Goal: Transaction & Acquisition: Purchase product/service

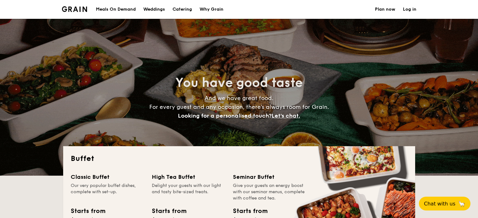
select select
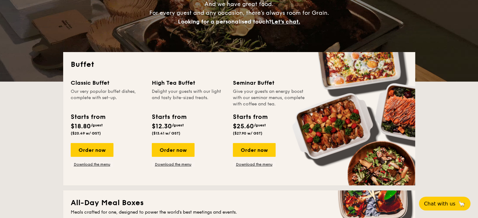
scroll to position [126, 0]
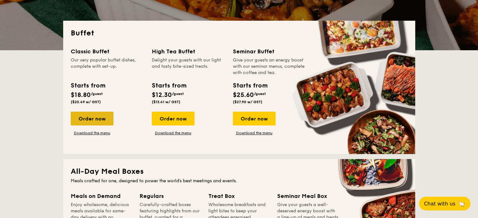
click at [97, 121] on div "Order now" at bounding box center [92, 119] width 43 height 14
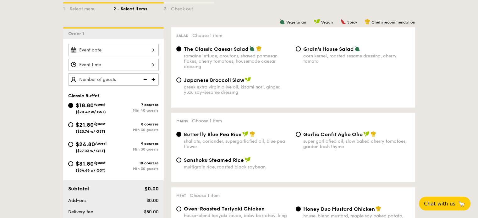
scroll to position [157, 0]
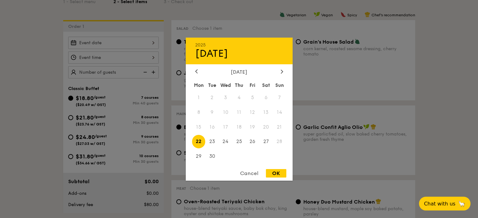
click at [135, 42] on div "2025 Sep [DATE] Tue Wed Thu Fri Sat Sun 1 2 3 4 5 6 7 8 9 10 11 12 13 14 15 16 …" at bounding box center [113, 43] width 90 height 12
click at [226, 142] on span "24" at bounding box center [226, 142] width 14 height 14
click at [275, 174] on div "OK" at bounding box center [276, 173] width 20 height 8
type input "[DATE]"
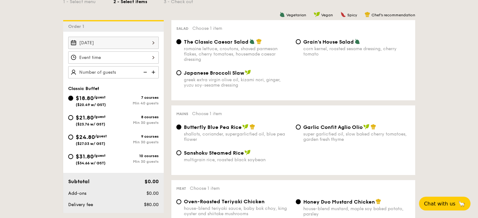
click at [153, 57] on div at bounding box center [113, 57] width 90 height 12
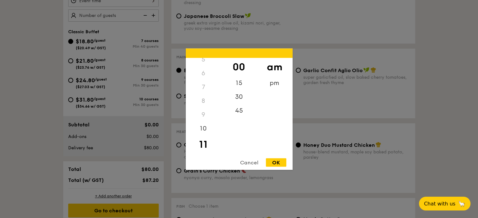
scroll to position [220, 0]
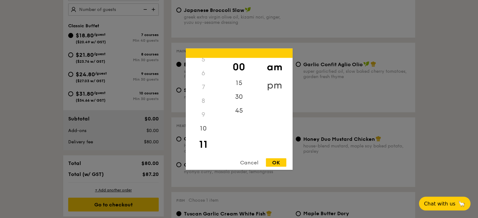
click at [269, 85] on div "pm" at bounding box center [274, 85] width 35 height 18
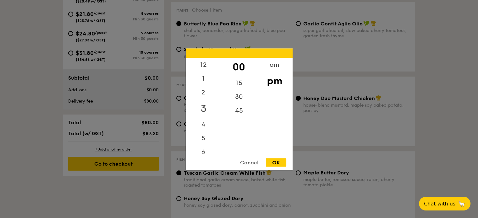
scroll to position [251, 0]
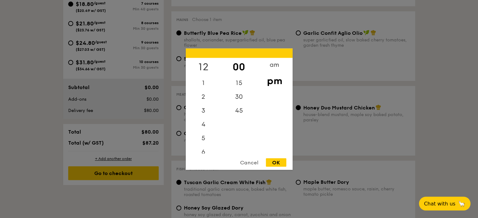
click at [205, 66] on div "12" at bounding box center [203, 67] width 35 height 18
click at [268, 65] on div "am" at bounding box center [274, 67] width 35 height 18
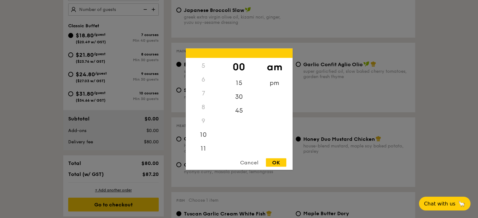
scroll to position [70, 0]
click at [204, 148] on div "11" at bounding box center [203, 149] width 35 height 18
click at [238, 111] on div "45" at bounding box center [238, 113] width 35 height 18
click at [275, 81] on div "pm" at bounding box center [274, 85] width 35 height 18
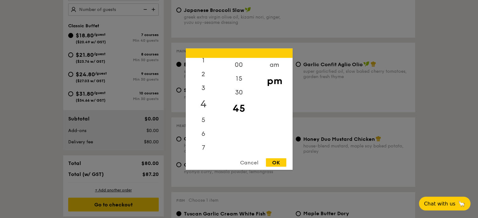
scroll to position [0, 0]
click at [201, 63] on div "12" at bounding box center [203, 67] width 35 height 18
click at [239, 64] on div "00" at bounding box center [238, 67] width 35 height 18
click at [278, 162] on div "OK" at bounding box center [276, 162] width 20 height 8
type input "12:00PM"
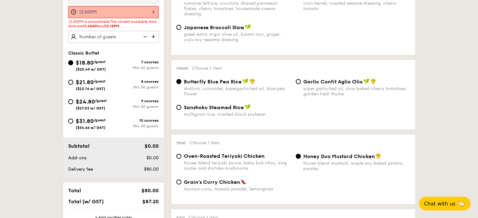
scroll to position [188, 0]
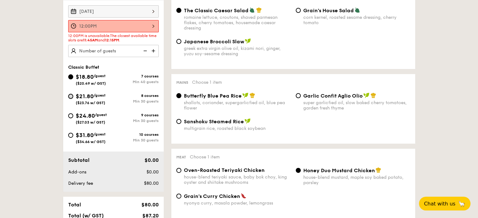
click at [71, 95] on input "$21.80 /guest ($23.76 w/ GST) 8 courses Min 30 guests" at bounding box center [70, 96] width 5 height 5
radio input "true"
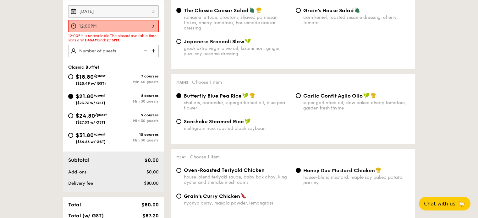
radio input "true"
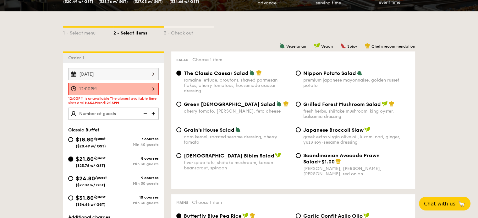
scroll to position [126, 0]
click at [180, 155] on input "Korean Bibim Salad five-spice tofu, shiitake mushroom, korean beansprout, spina…" at bounding box center [178, 155] width 5 height 5
radio input "true"
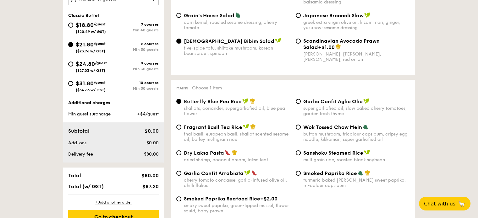
scroll to position [251, 0]
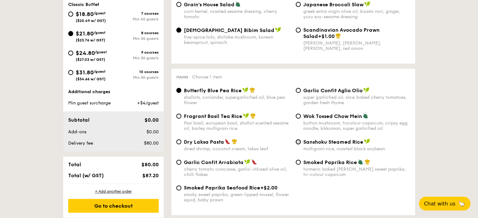
click at [297, 144] on input "Sanshoku Steamed Rice multigrain rice, roasted black soybean" at bounding box center [297, 141] width 5 height 5
radio input "true"
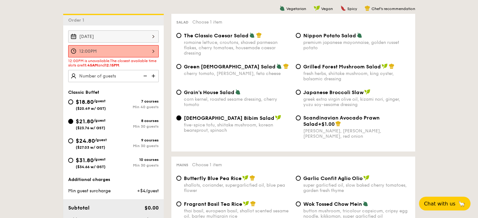
scroll to position [157, 0]
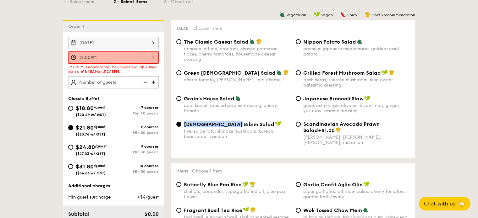
drag, startPoint x: 232, startPoint y: 126, endPoint x: 185, endPoint y: 126, distance: 47.4
click at [185, 126] on span "[DEMOGRAPHIC_DATA] Bibim Salad" at bounding box center [229, 125] width 90 height 6
copy span "[DEMOGRAPHIC_DATA] Bibim Salad"
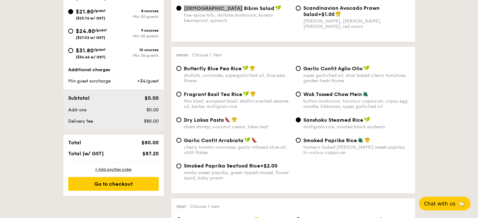
scroll to position [283, 0]
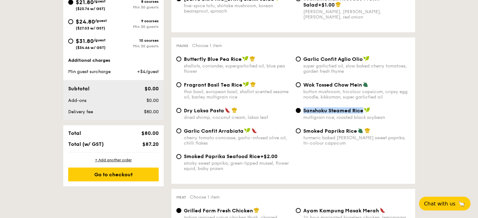
drag, startPoint x: 362, startPoint y: 114, endPoint x: 304, endPoint y: 114, distance: 58.1
click at [304, 114] on span "Sanshoku Steamed Rice" at bounding box center [333, 111] width 60 height 6
copy span "Sanshoku Steamed Rice"
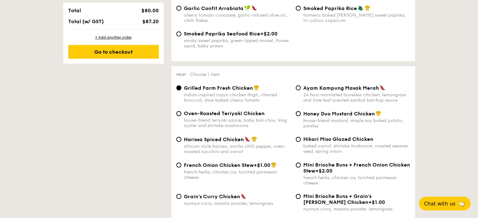
scroll to position [440, 0]
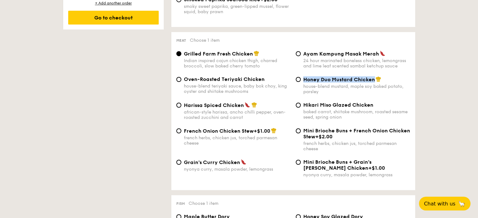
drag, startPoint x: 372, startPoint y: 84, endPoint x: 304, endPoint y: 83, distance: 68.1
click at [304, 83] on span "Honey Duo Mustard Chicken" at bounding box center [339, 80] width 72 height 6
copy span "Honey Duo Mustard Chicken"
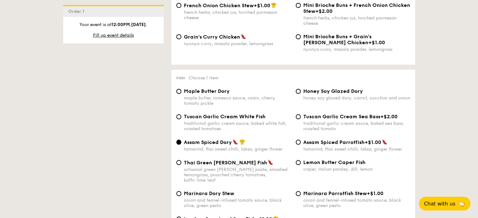
scroll to position [597, 0]
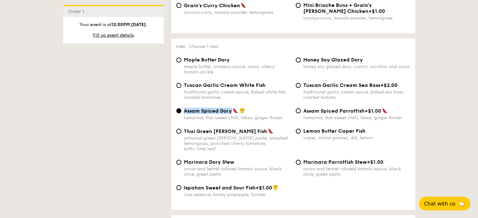
drag, startPoint x: 231, startPoint y: 117, endPoint x: 183, endPoint y: 117, distance: 48.4
click at [183, 117] on div "Assam Spiced Dory tamarind, thai sweet chilli, laksa, ginger flower" at bounding box center [233, 114] width 119 height 13
copy span "Assam Spiced Dory"
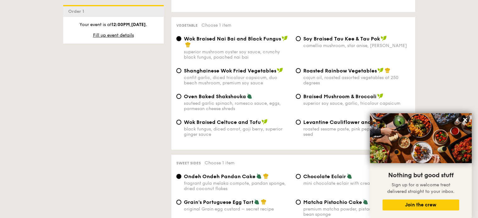
scroll to position [785, 0]
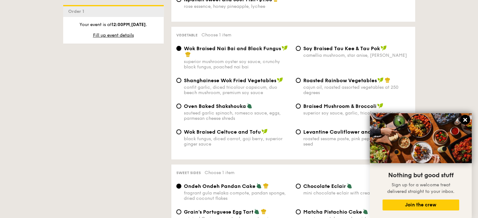
click at [464, 120] on icon at bounding box center [465, 120] width 4 height 4
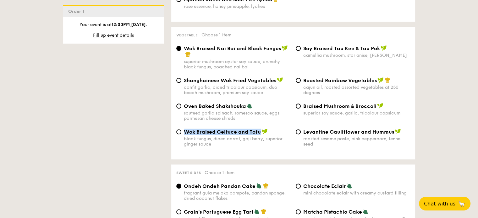
drag, startPoint x: 259, startPoint y: 135, endPoint x: 185, endPoint y: 135, distance: 74.1
click at [185, 135] on span "Wok Braised Celtuce and Tofu" at bounding box center [222, 132] width 77 height 6
copy span "Wok Braised Celtuce and Tofu"
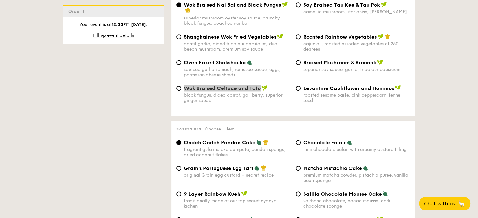
scroll to position [911, 0]
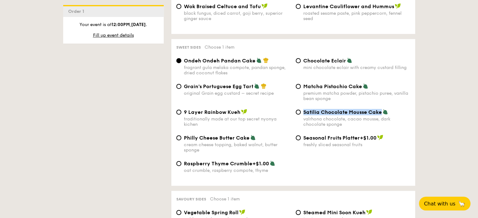
drag, startPoint x: 381, startPoint y: 117, endPoint x: 303, endPoint y: 117, distance: 77.9
click at [303, 115] on span "Satilia Chocolate Mousse Cake" at bounding box center [342, 112] width 79 height 6
copy span "Satilia Chocolate Mousse Cake"
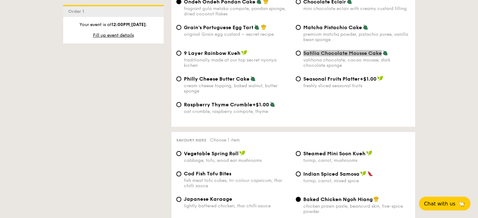
scroll to position [1005, 0]
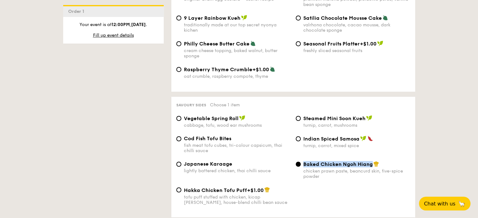
drag, startPoint x: 372, startPoint y: 172, endPoint x: 302, endPoint y: 171, distance: 69.7
click at [302, 171] on div "Baked Chicken Ngoh Hiang chicken prawn paste, beancurd skin, five-spice powder" at bounding box center [352, 170] width 119 height 18
copy span "Baked Chicken Ngoh Hiang"
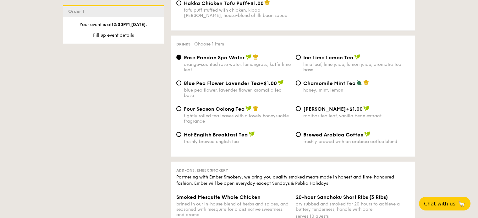
scroll to position [1193, 0]
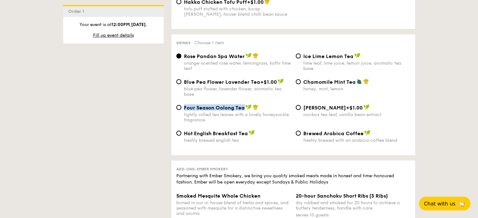
drag, startPoint x: 183, startPoint y: 115, endPoint x: 244, endPoint y: 116, distance: 60.3
click at [244, 111] on span "Four Season Oolong Tea" at bounding box center [214, 108] width 61 height 6
copy span "Four Season Oolong Tea"
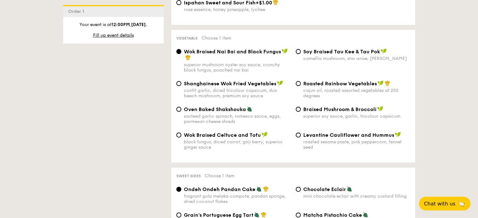
scroll to position [785, 0]
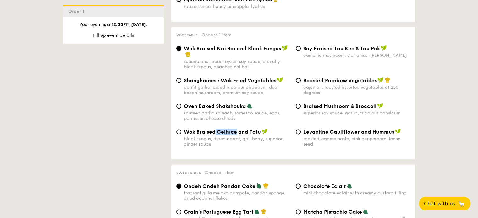
drag, startPoint x: 236, startPoint y: 135, endPoint x: 215, endPoint y: 135, distance: 21.4
click at [215, 135] on span "Wok Braised Celtuce and Tofu" at bounding box center [222, 132] width 77 height 6
copy span "Celtuce"
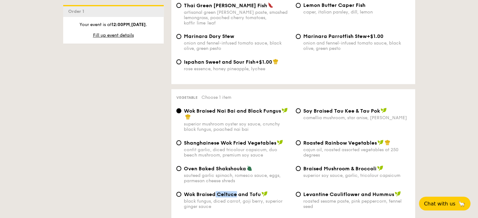
scroll to position [722, 0]
click at [124, 36] on span "Fill up event details" at bounding box center [113, 35] width 41 height 5
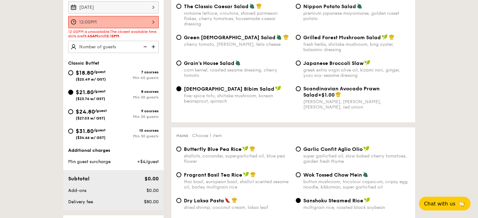
scroll to position [168, 0]
